Goal: Information Seeking & Learning: Learn about a topic

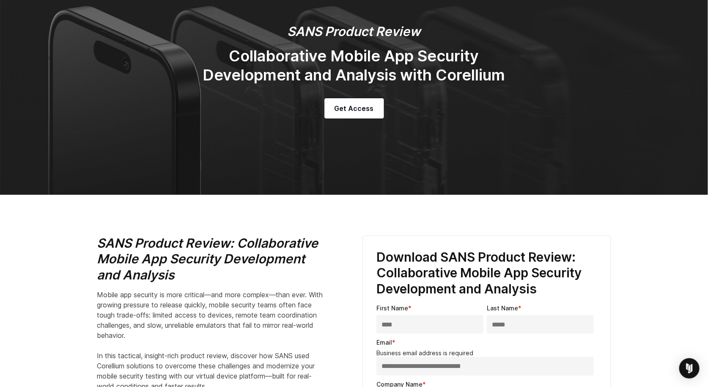
scroll to position [78, 0]
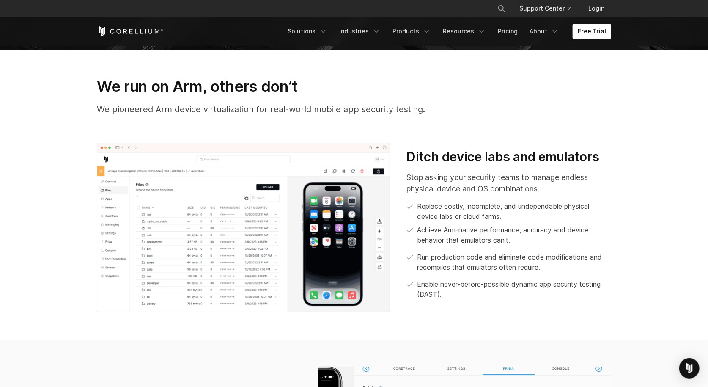
scroll to position [323, 0]
